Goal: Find specific page/section: Find specific page/section

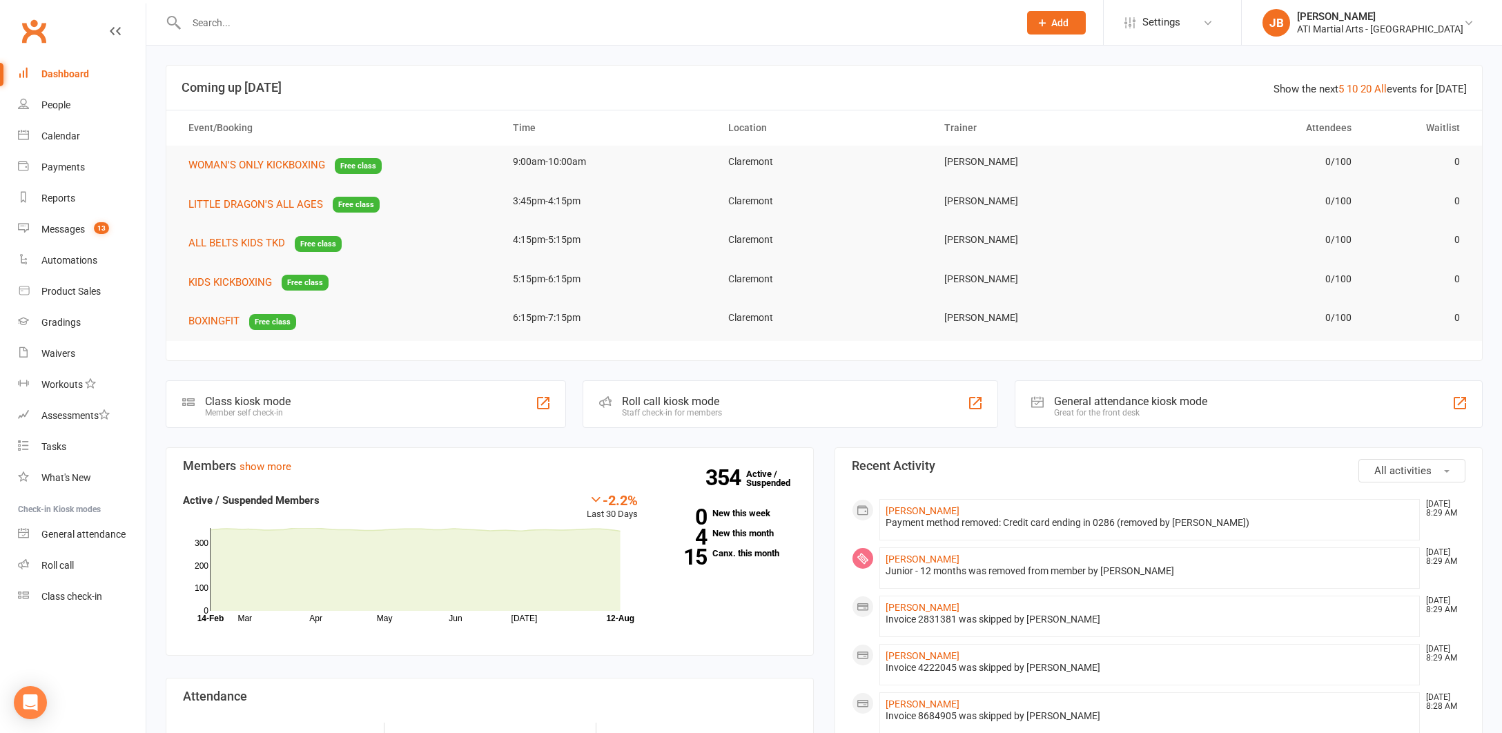
click at [222, 24] on input "text" at bounding box center [595, 22] width 827 height 19
type input "Sage D"
click at [215, 26] on input "text" at bounding box center [595, 22] width 827 height 19
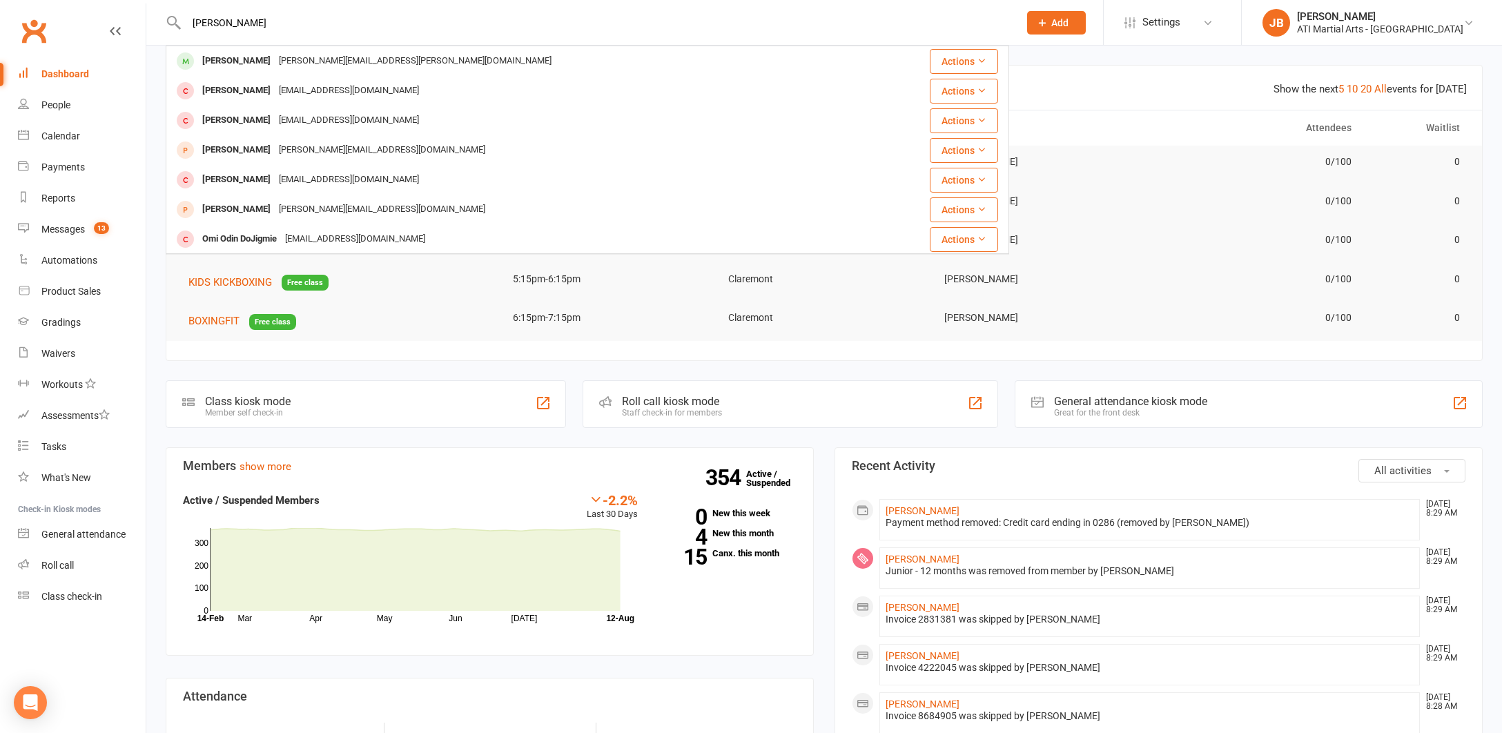
type input "Sage Doyle"
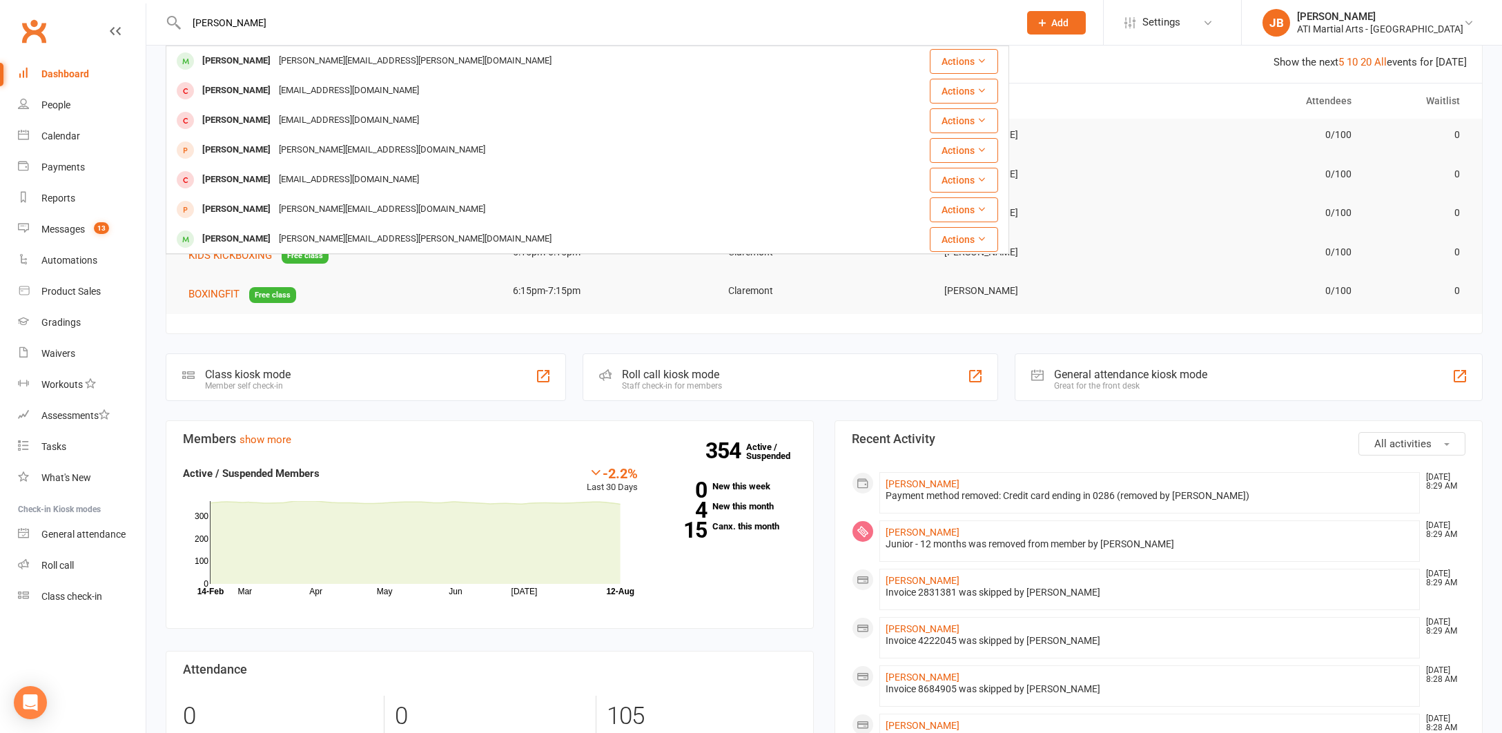
scroll to position [34, 0]
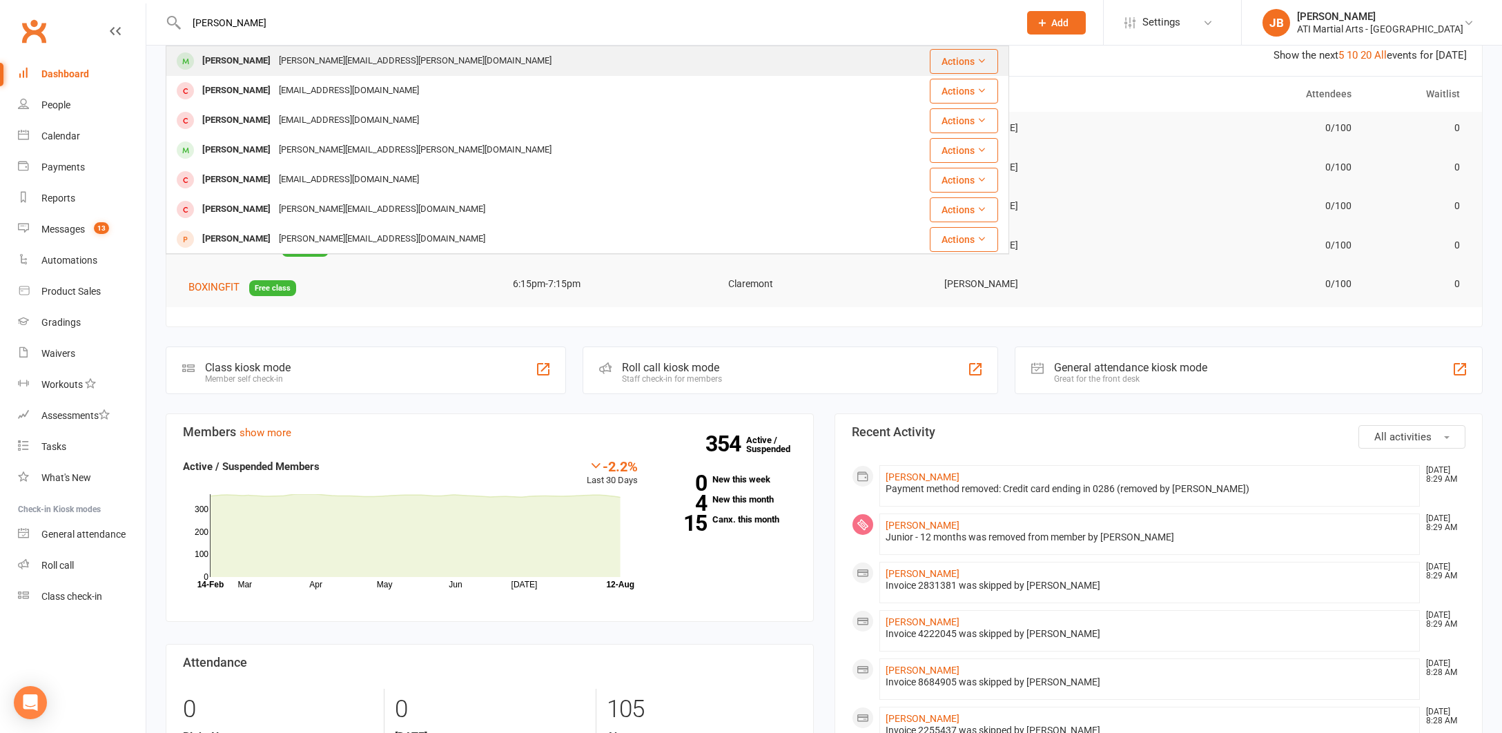
click at [238, 62] on div "Sage Doyle" at bounding box center [236, 61] width 77 height 20
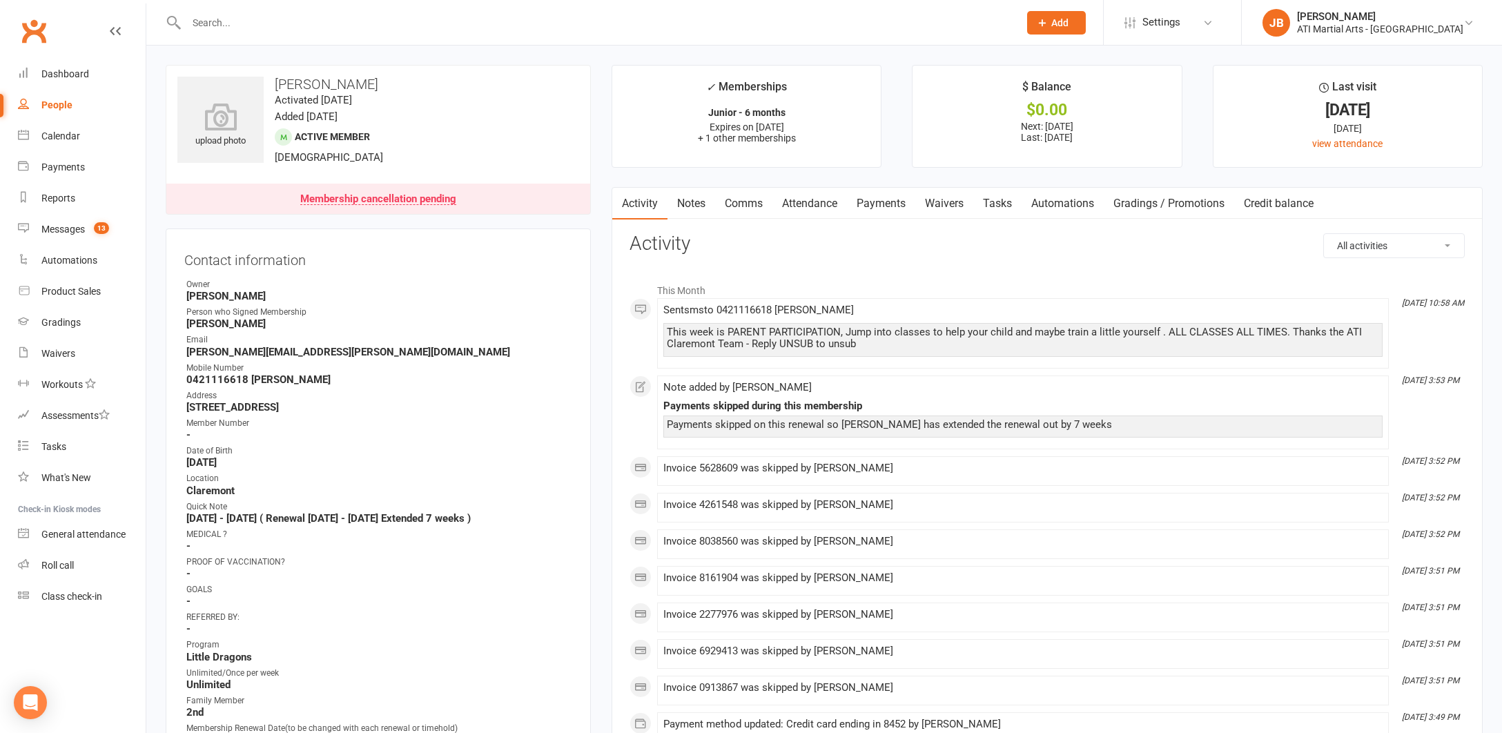
click at [222, 26] on input "text" at bounding box center [595, 22] width 827 height 19
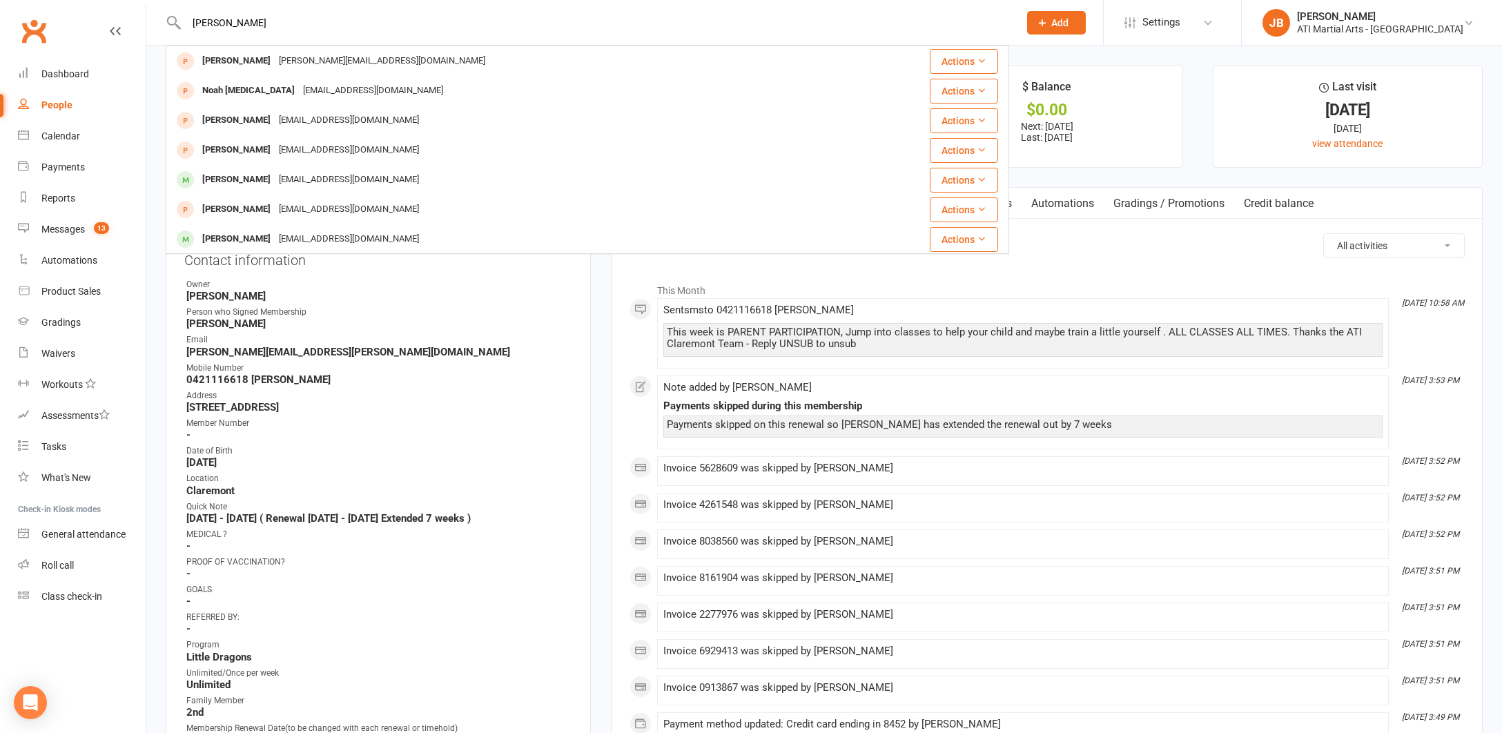
type input "Noah Janse"
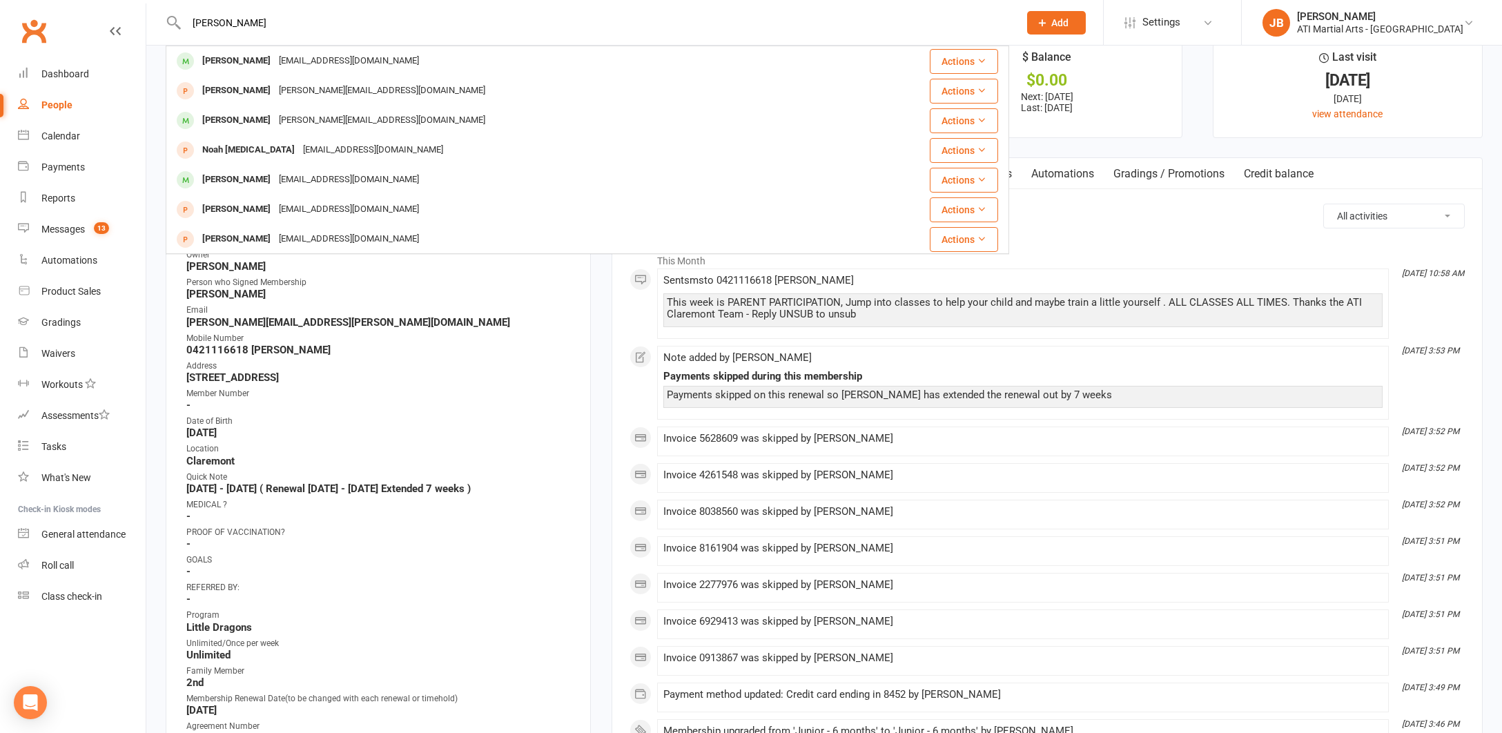
scroll to position [30, 0]
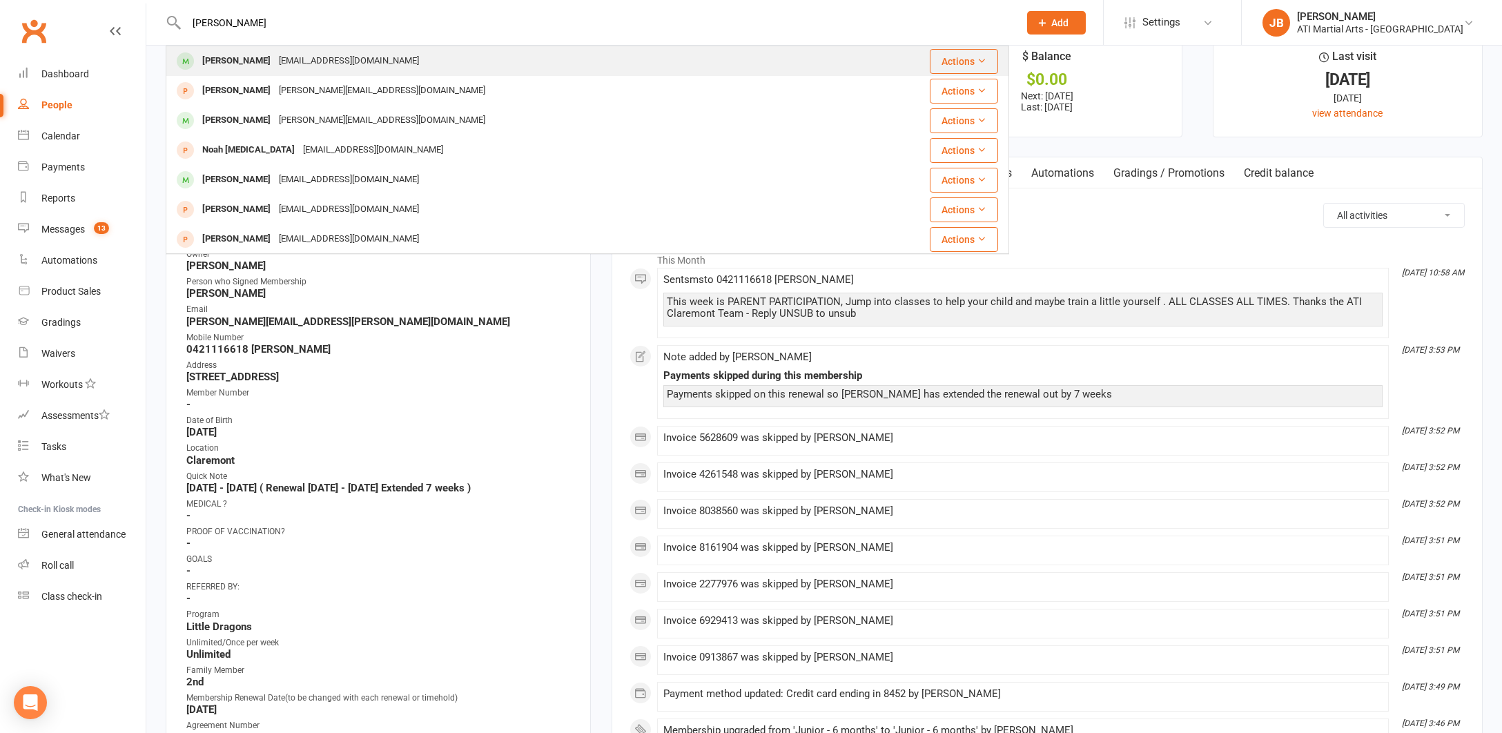
click at [229, 65] on div "Noah Jansen" at bounding box center [236, 61] width 77 height 20
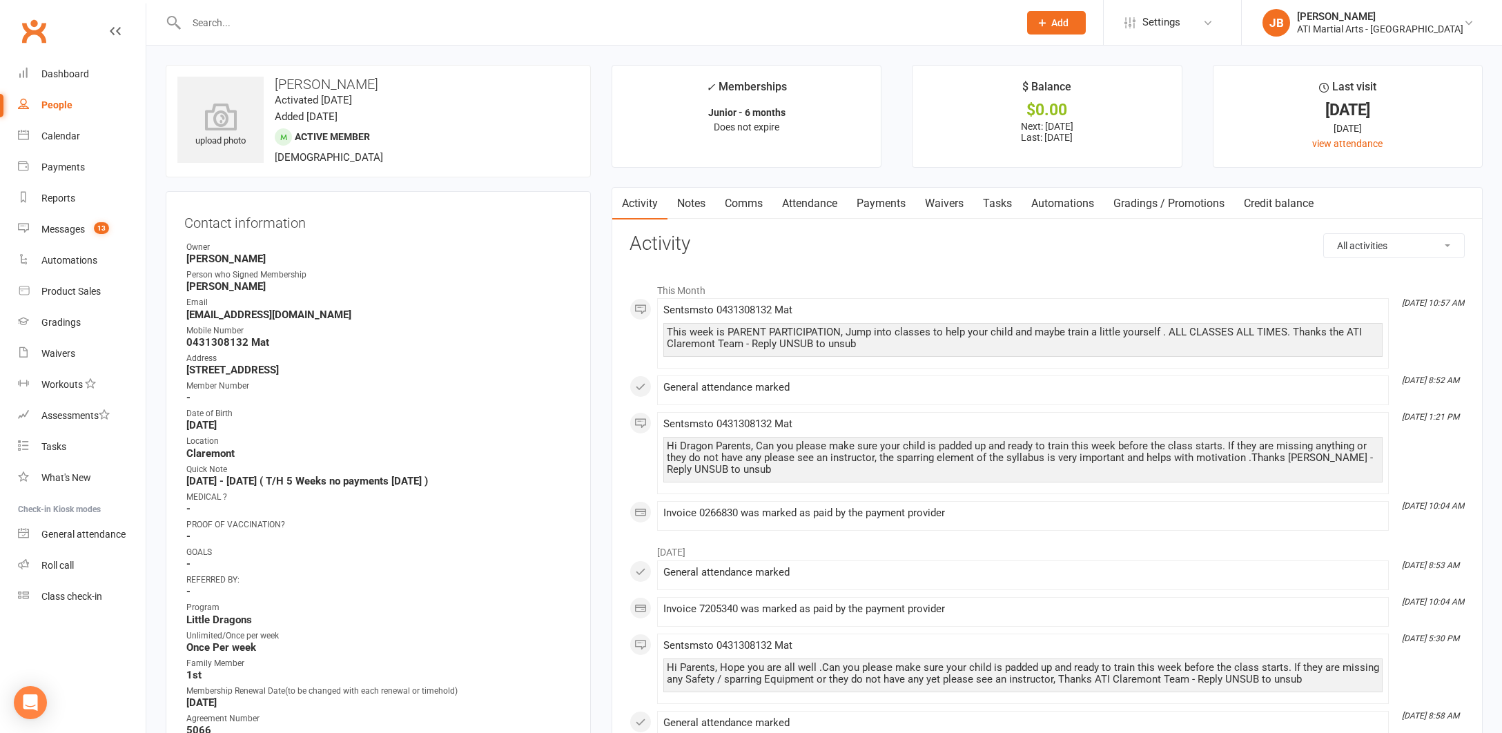
click at [688, 203] on link "Notes" at bounding box center [692, 204] width 48 height 32
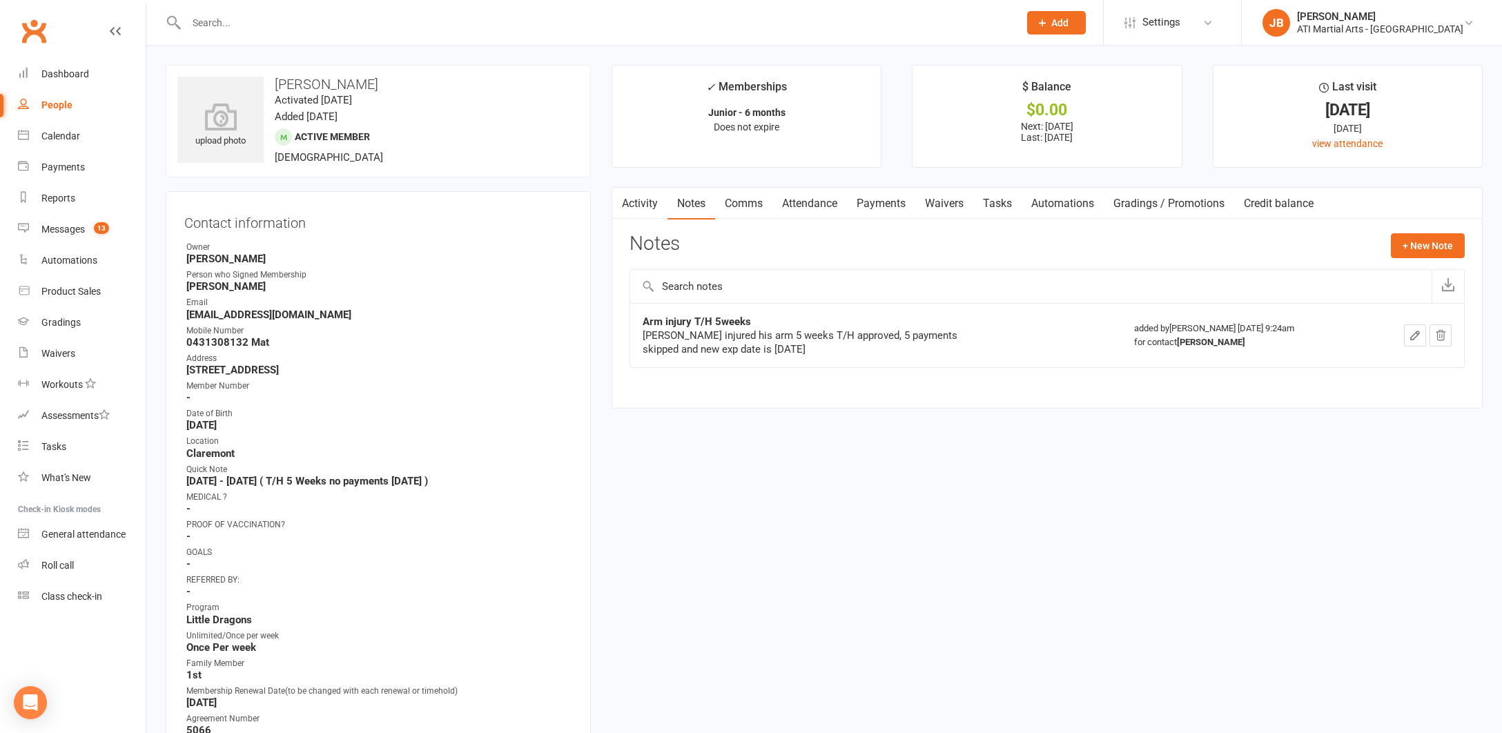
click at [638, 203] on link "Activity" at bounding box center [639, 204] width 55 height 32
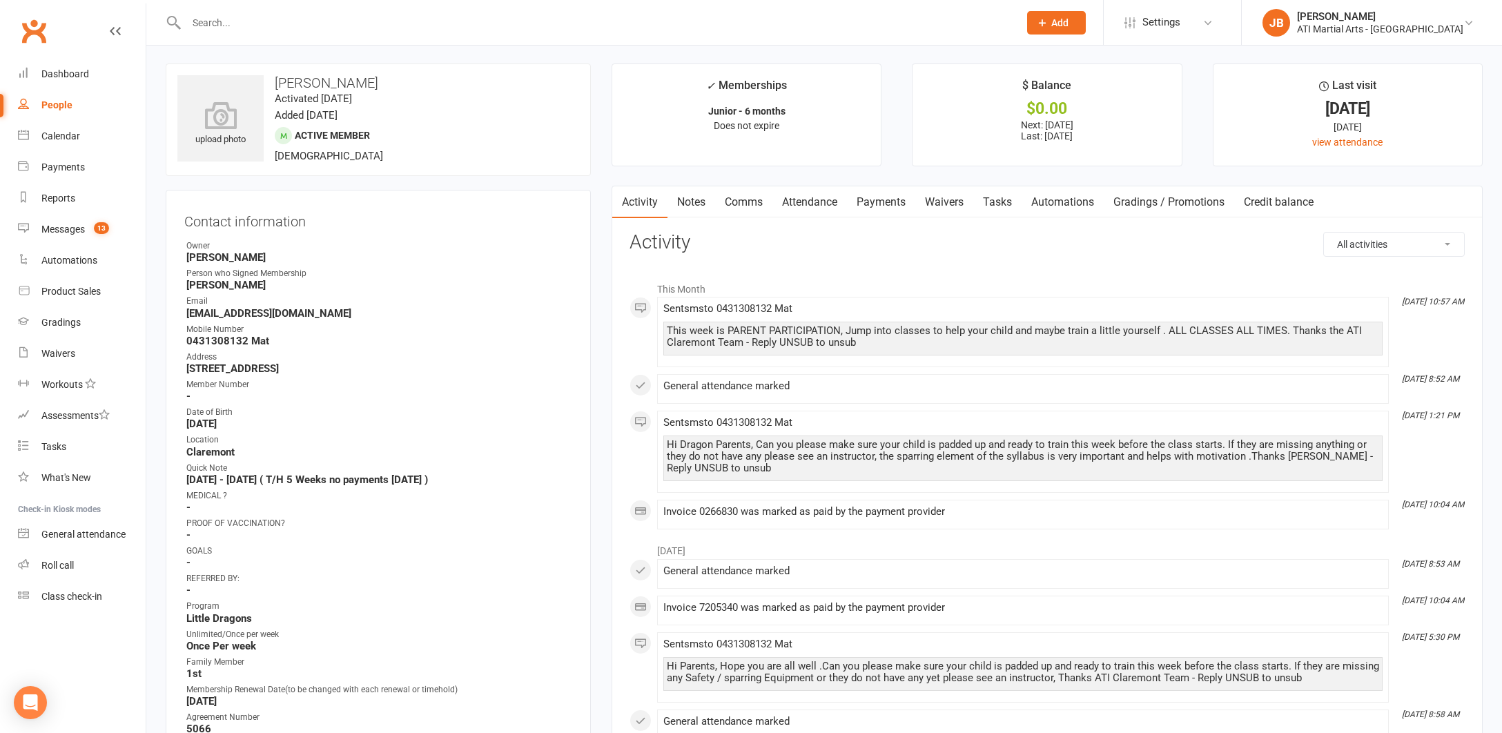
click at [217, 25] on input "text" at bounding box center [595, 22] width 827 height 19
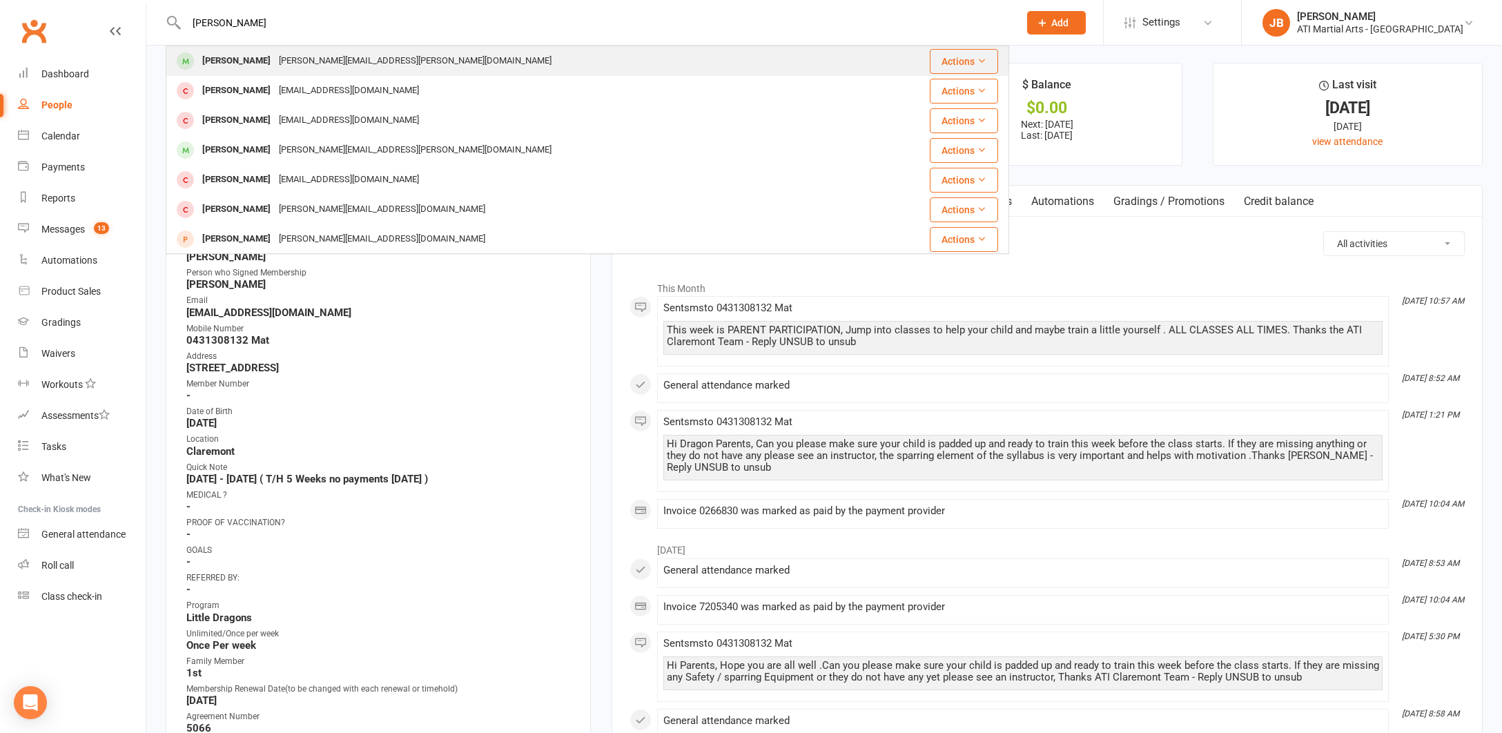
type input "Sage Doyle"
click at [229, 59] on div "Sage Doyle" at bounding box center [236, 61] width 77 height 20
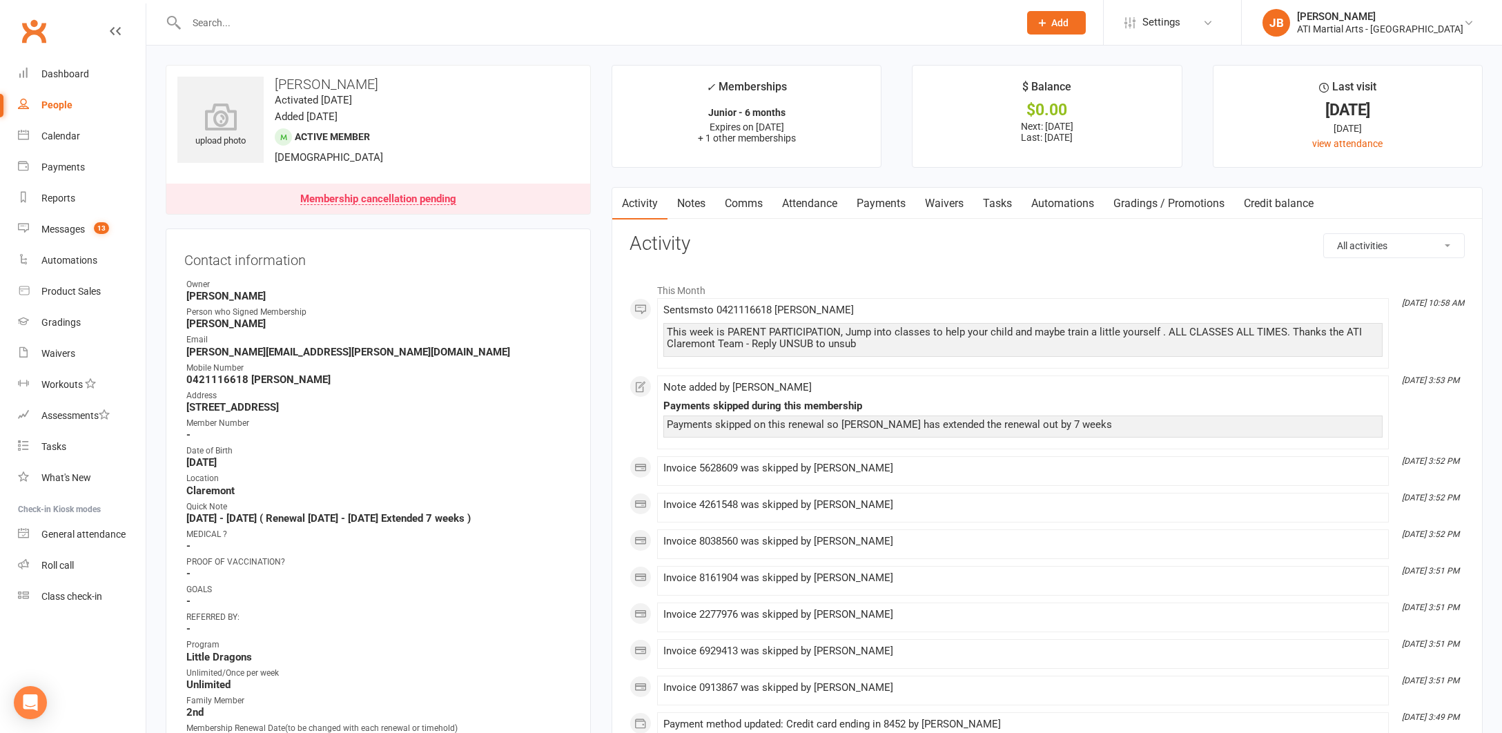
click at [204, 21] on input "text" at bounding box center [595, 22] width 827 height 19
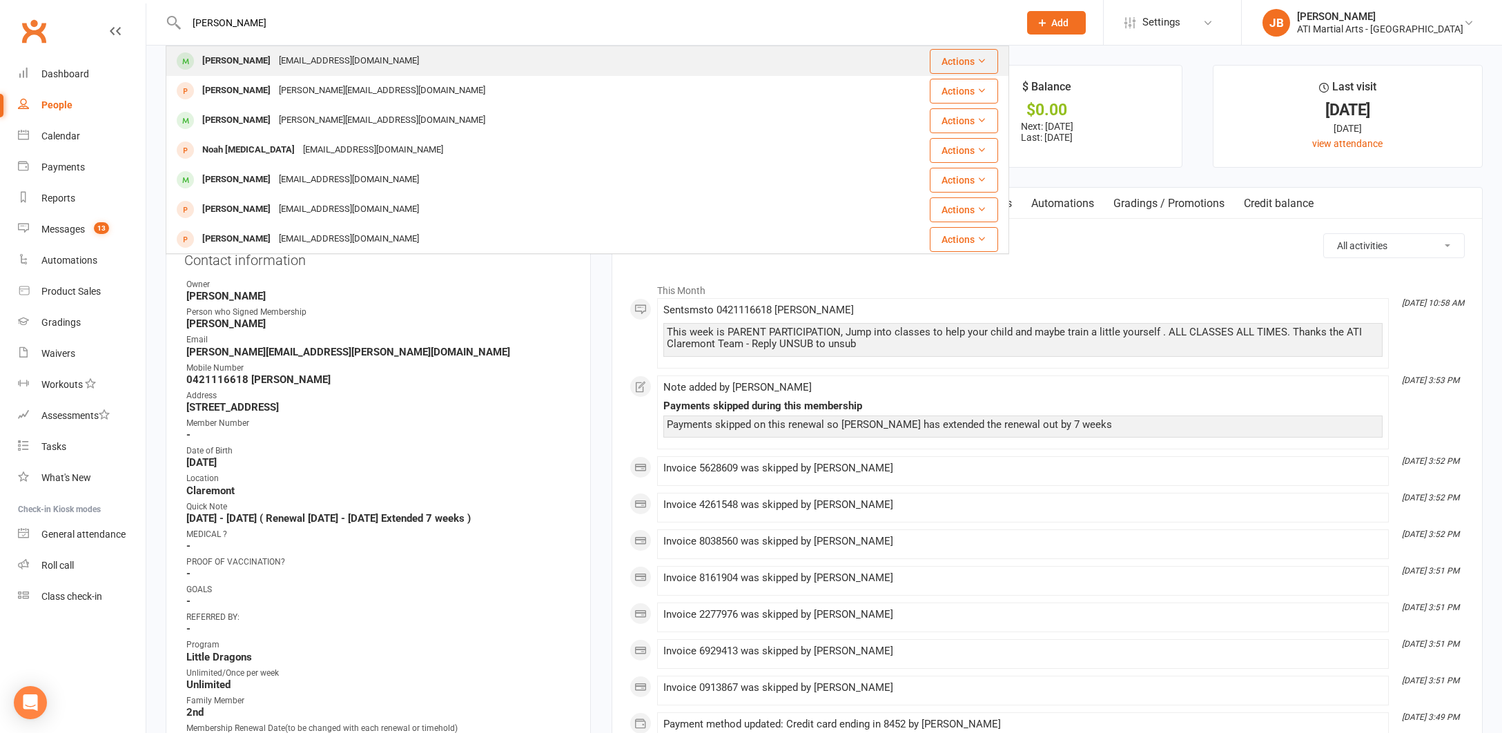
type input "Noah Jan"
click at [211, 61] on div "Noah Jansen" at bounding box center [236, 61] width 77 height 20
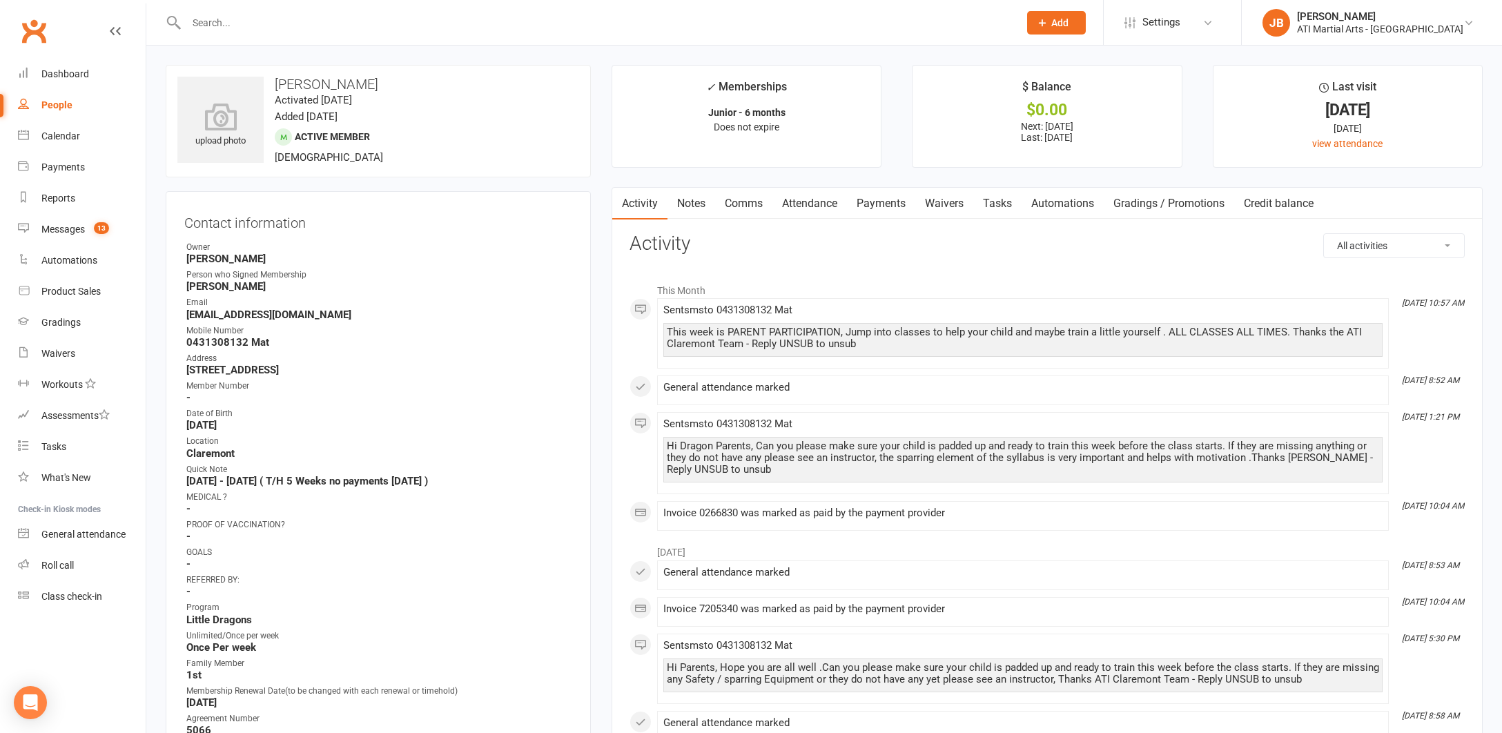
click at [873, 201] on link "Payments" at bounding box center [881, 204] width 68 height 32
